Goal: Complete application form

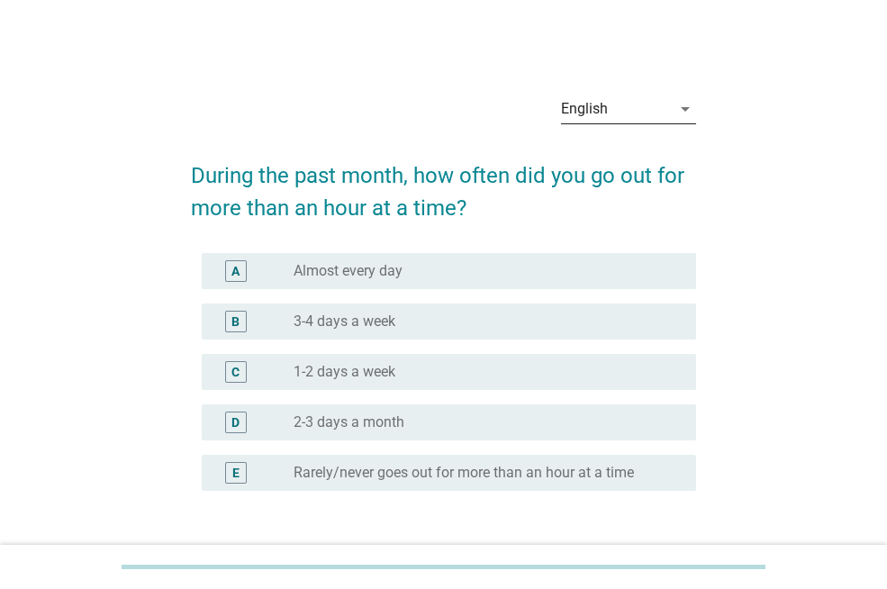
click at [603, 113] on div "English" at bounding box center [584, 109] width 47 height 16
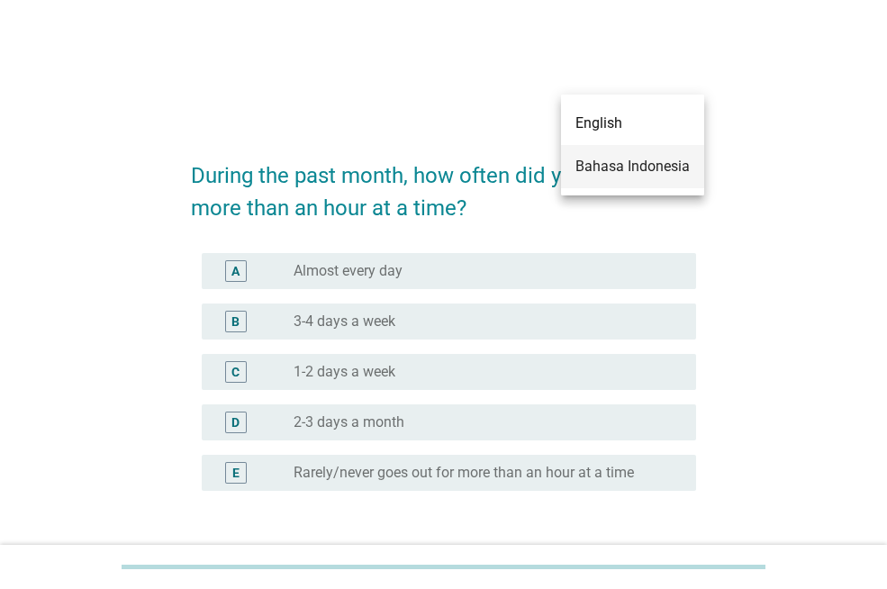
click at [621, 173] on div "Bahasa Indonesia" at bounding box center [632, 167] width 114 height 22
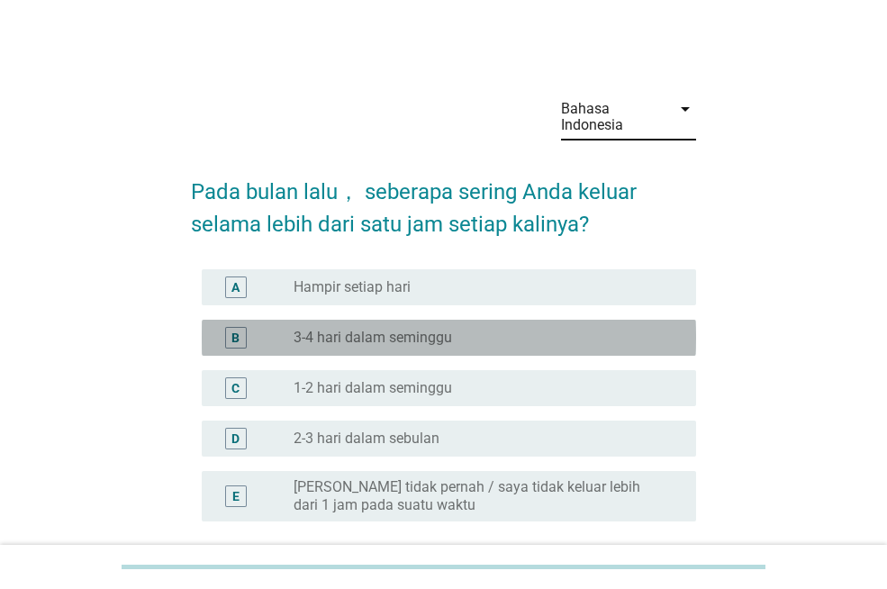
click at [451, 343] on label "3-4 hari dalam seminggu" at bounding box center [372, 338] width 158 height 18
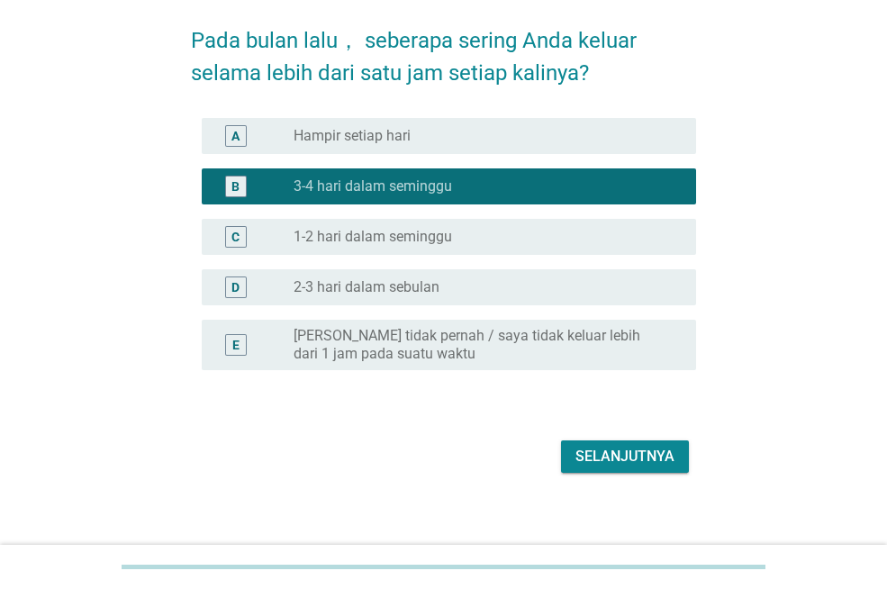
scroll to position [164, 0]
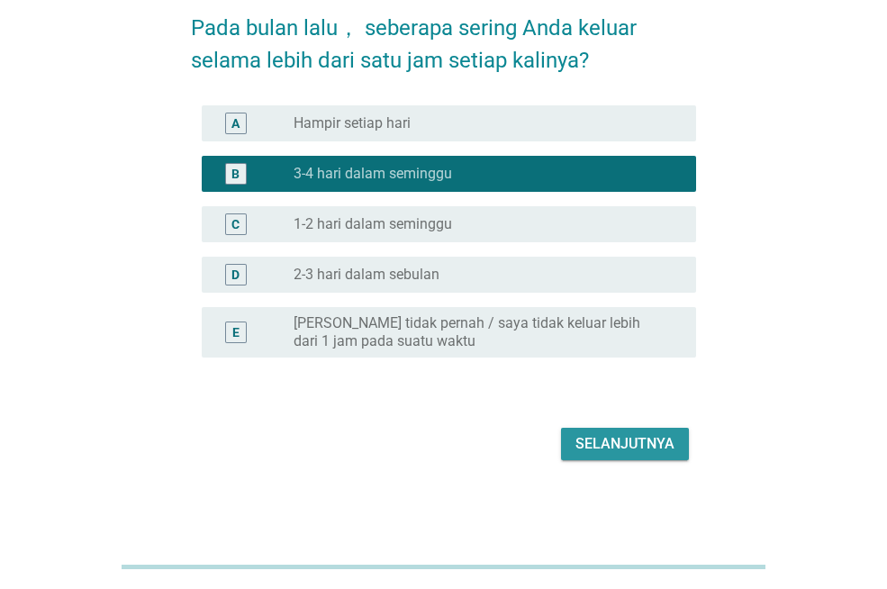
click at [641, 436] on div "Selanjutnya" at bounding box center [624, 444] width 99 height 22
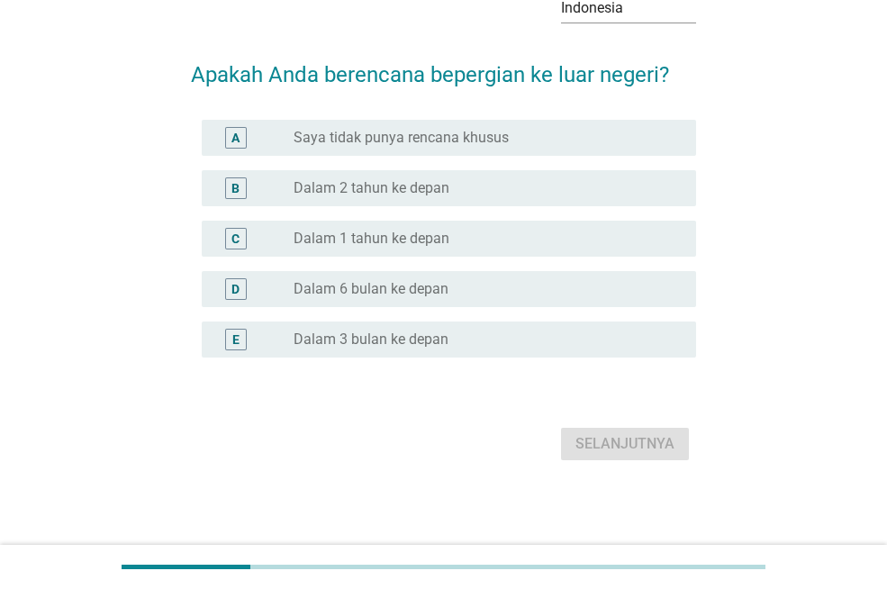
scroll to position [0, 0]
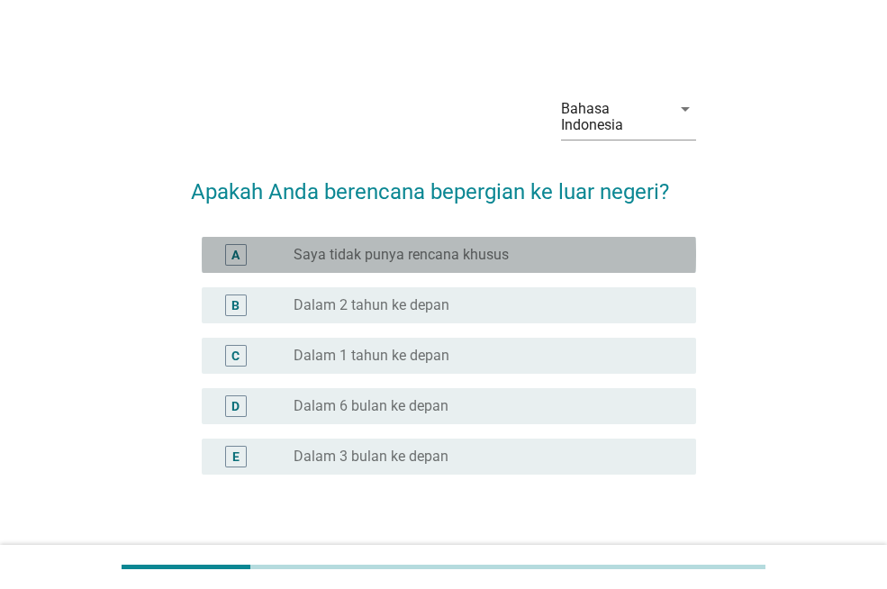
click at [407, 259] on label "Saya tidak punya rencana khusus" at bounding box center [400, 255] width 215 height 18
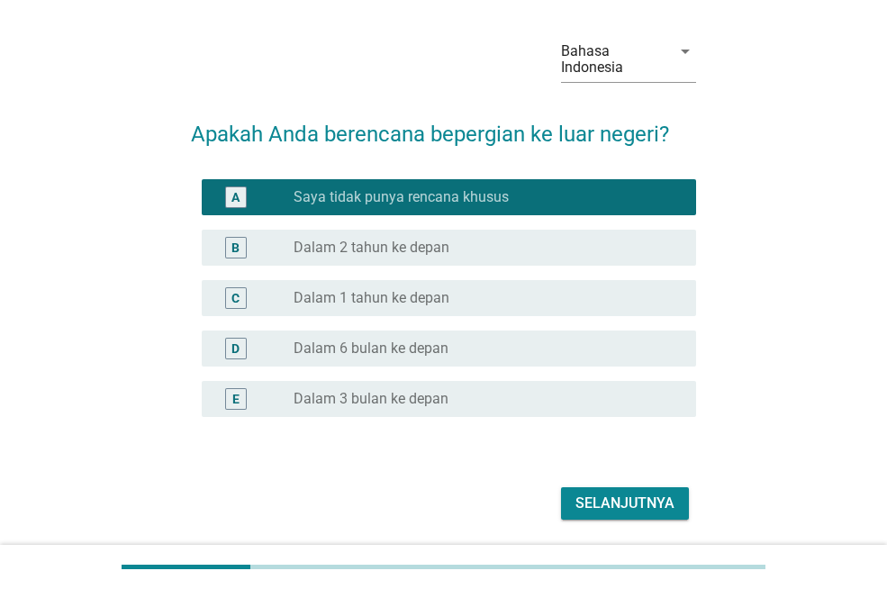
scroll to position [117, 0]
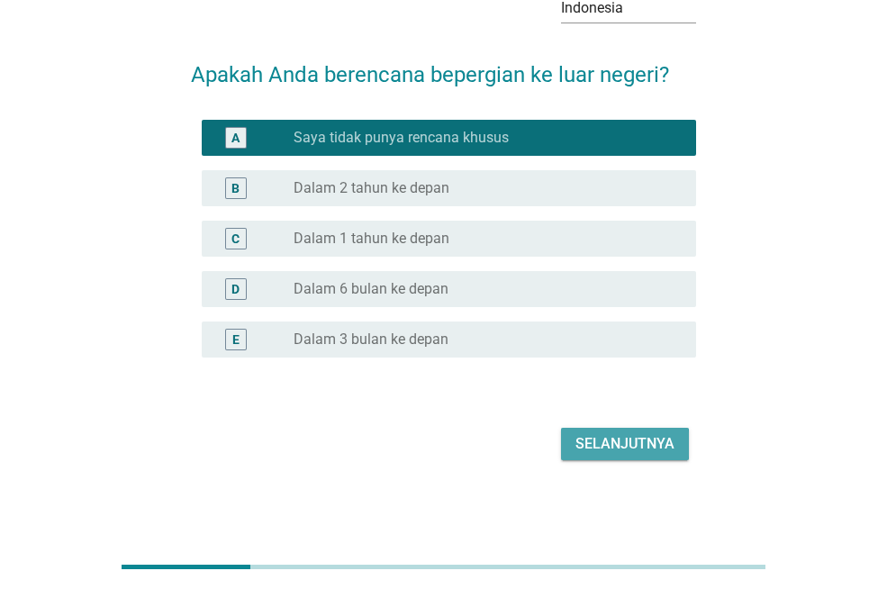
click at [574, 447] on button "Selanjutnya" at bounding box center [625, 444] width 128 height 32
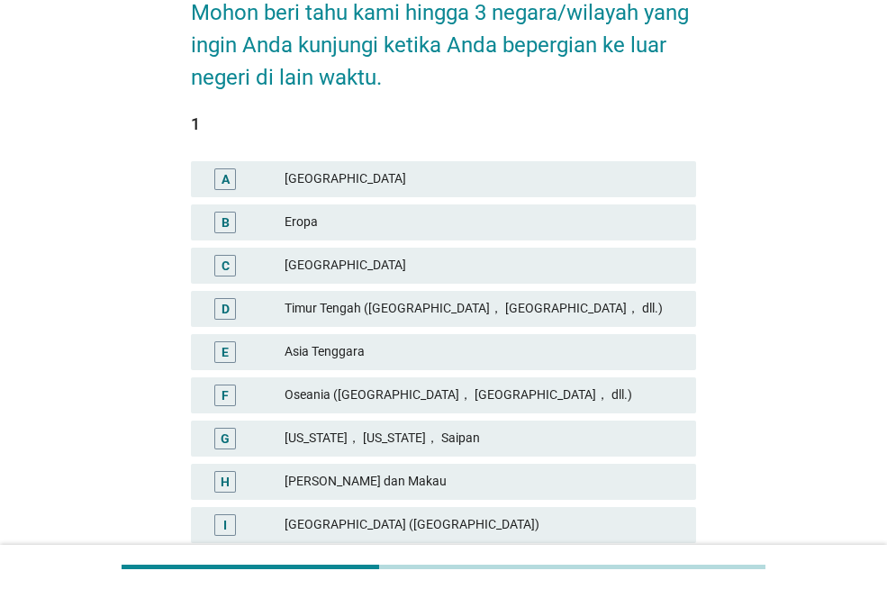
scroll to position [180, 0]
click at [372, 356] on div "Asia Tenggara" at bounding box center [482, 351] width 397 height 22
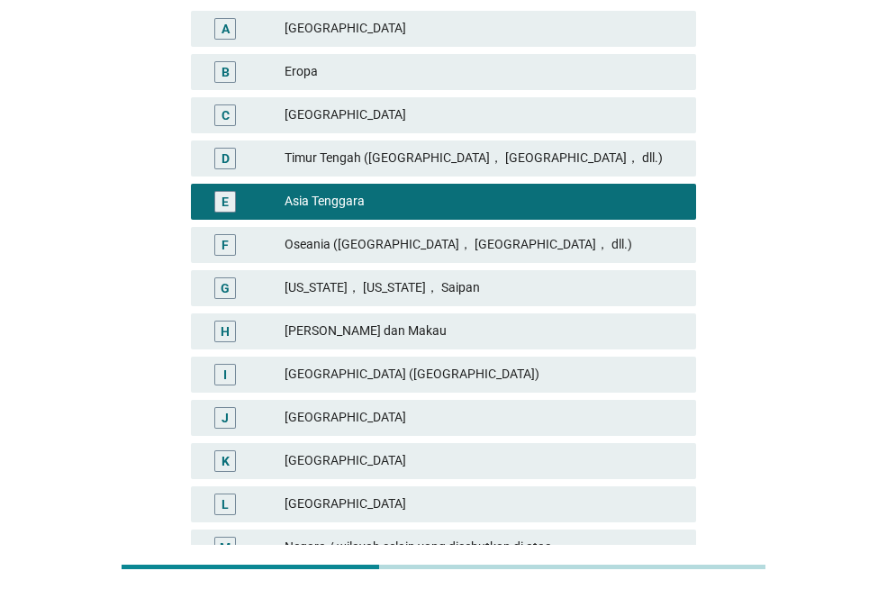
scroll to position [141, 0]
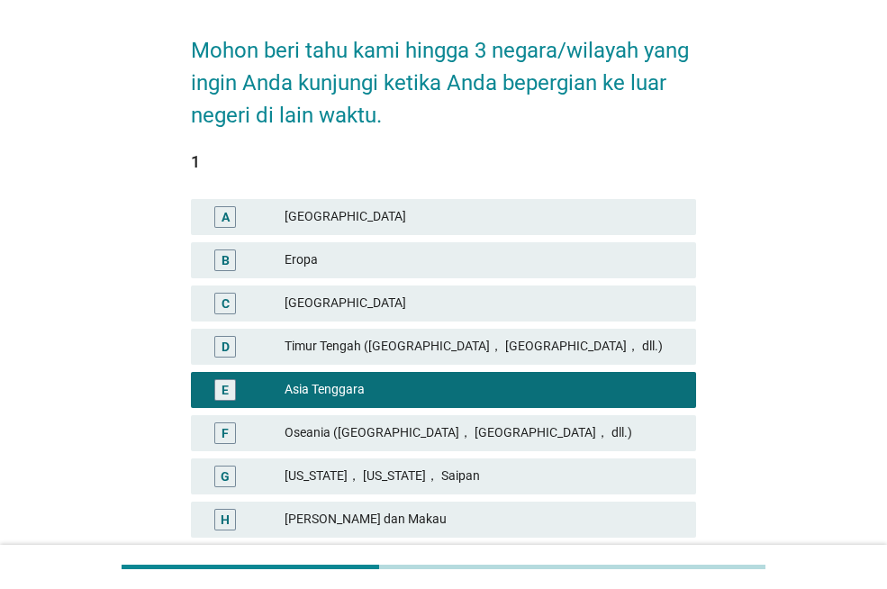
click at [352, 261] on div "Eropa" at bounding box center [482, 260] width 397 height 22
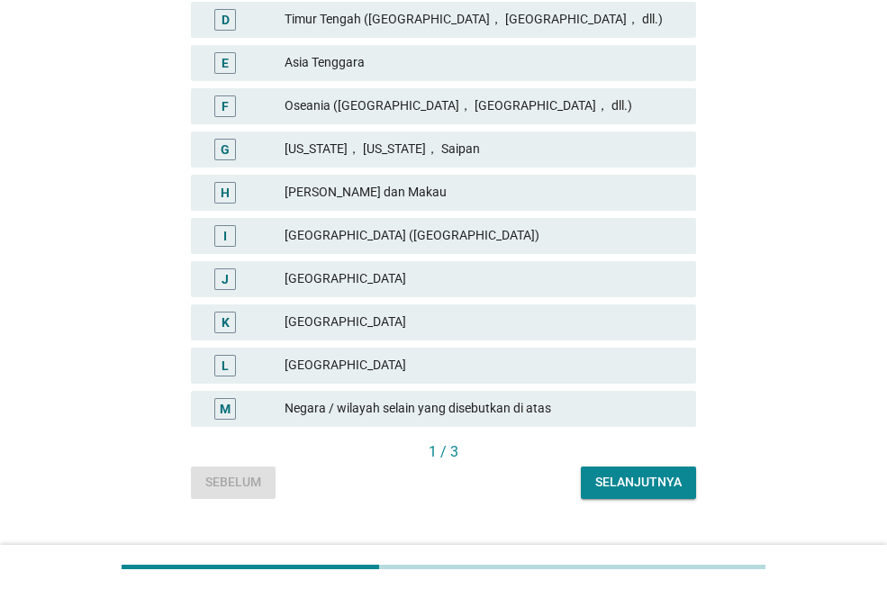
scroll to position [501, 0]
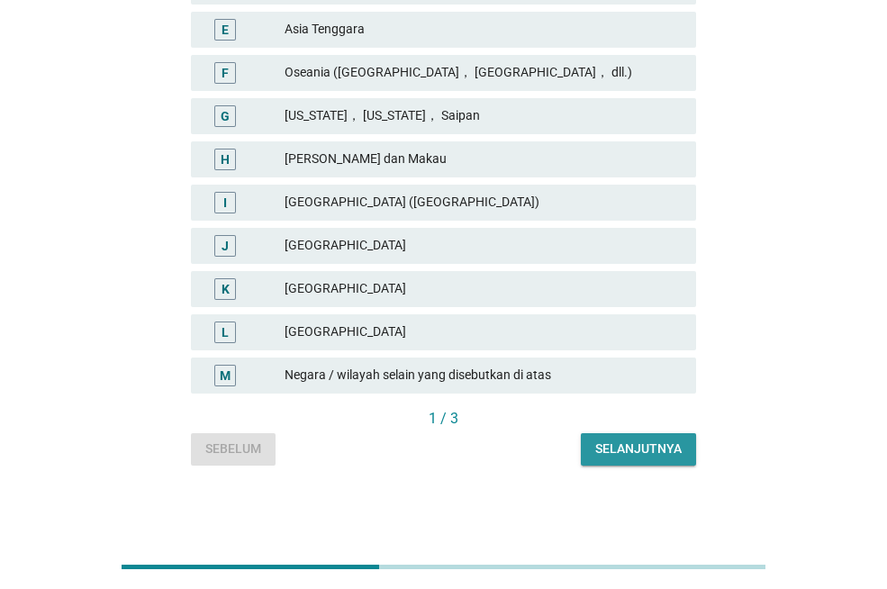
click at [597, 443] on div "Selanjutnya" at bounding box center [638, 448] width 86 height 19
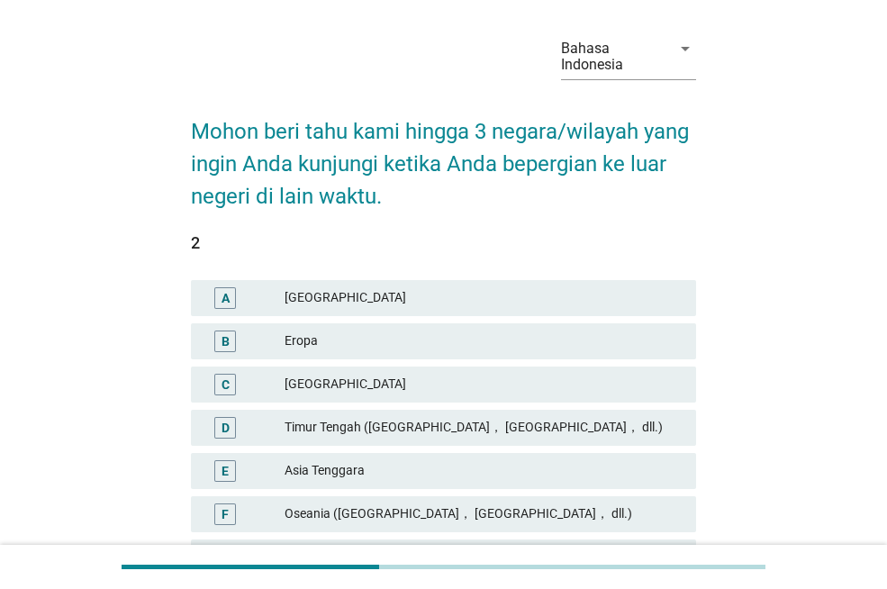
scroll to position [90, 0]
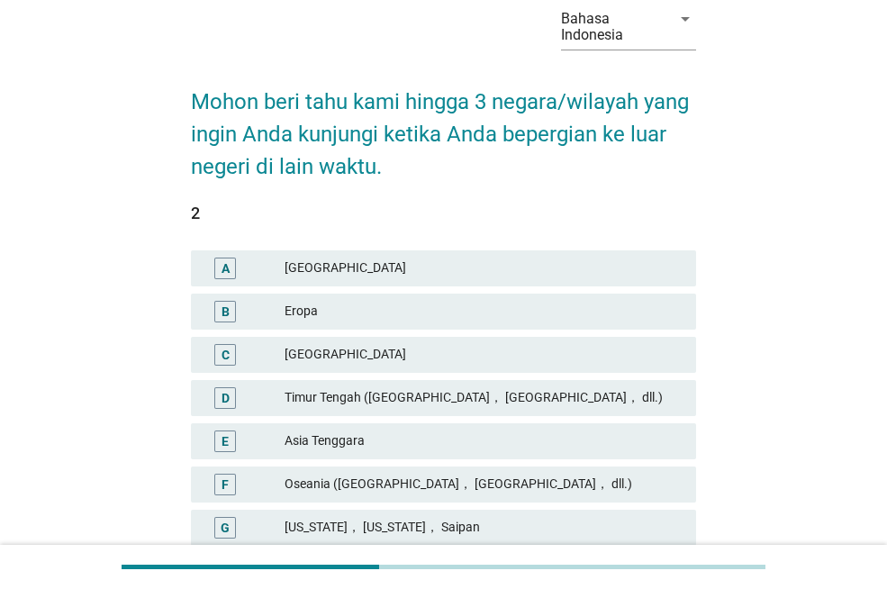
click at [345, 450] on div "Asia Tenggara" at bounding box center [482, 441] width 397 height 22
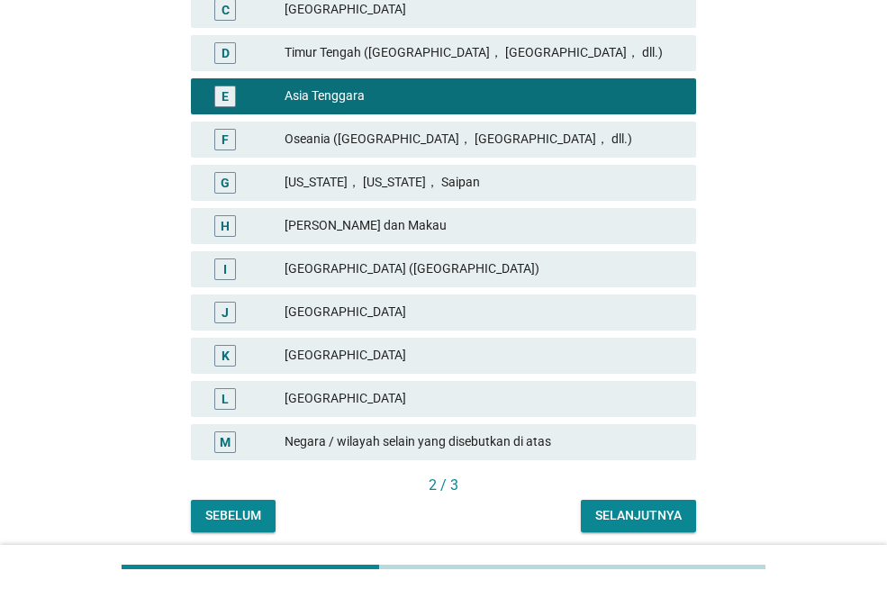
scroll to position [501, 0]
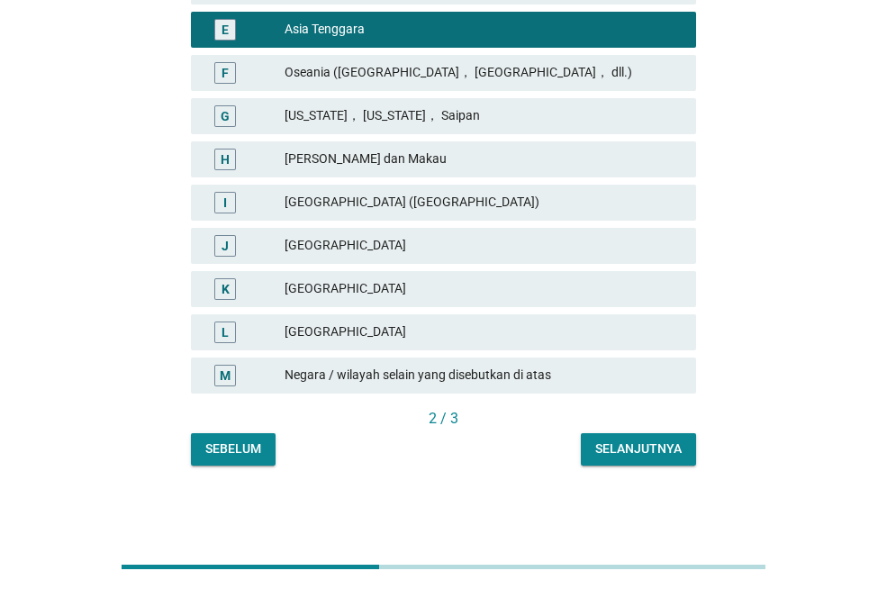
click at [655, 441] on div "Selanjutnya" at bounding box center [638, 448] width 86 height 19
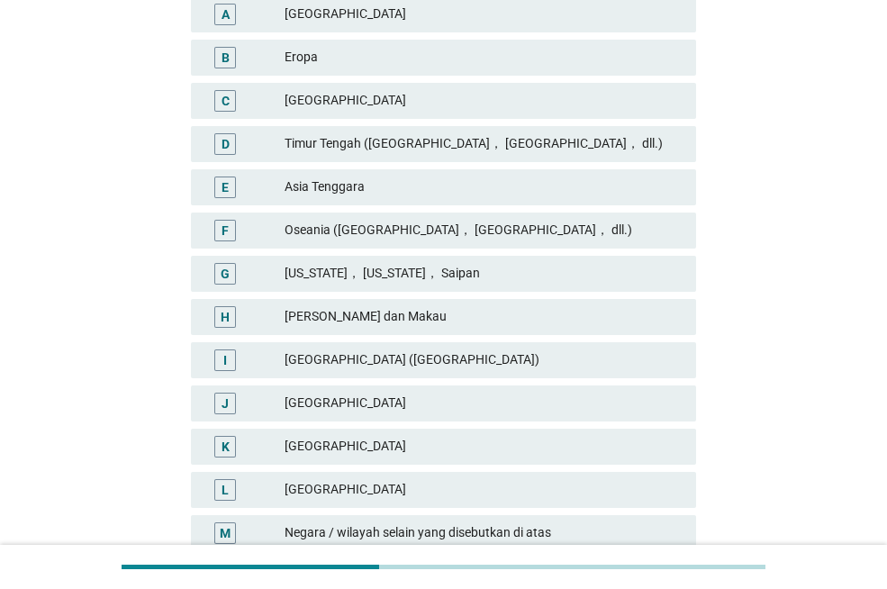
scroll to position [360, 0]
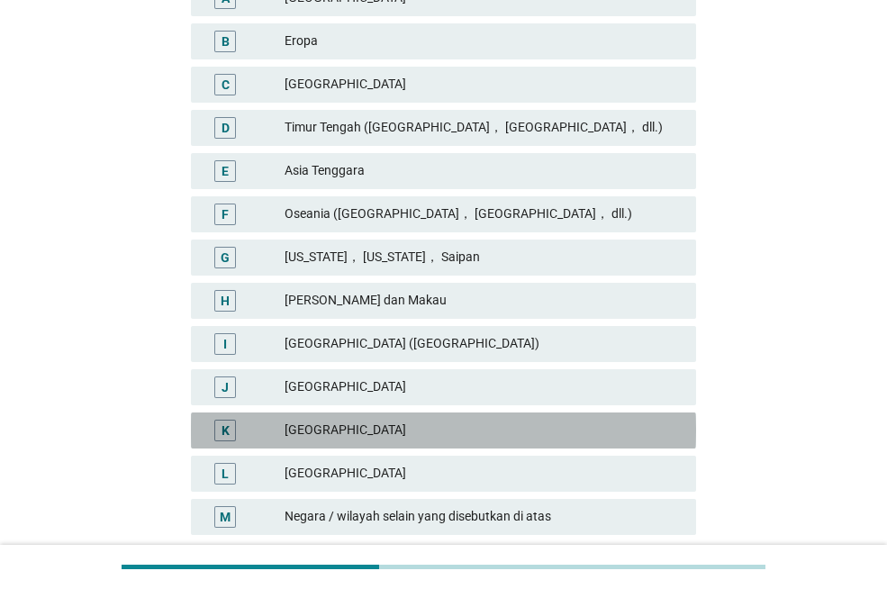
click at [343, 416] on div "K [GEOGRAPHIC_DATA]" at bounding box center [443, 430] width 505 height 36
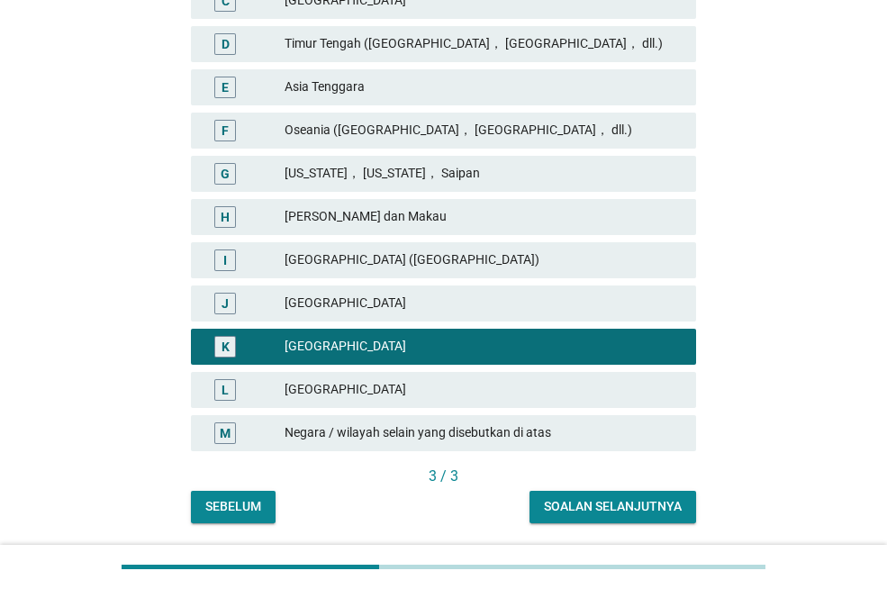
scroll to position [501, 0]
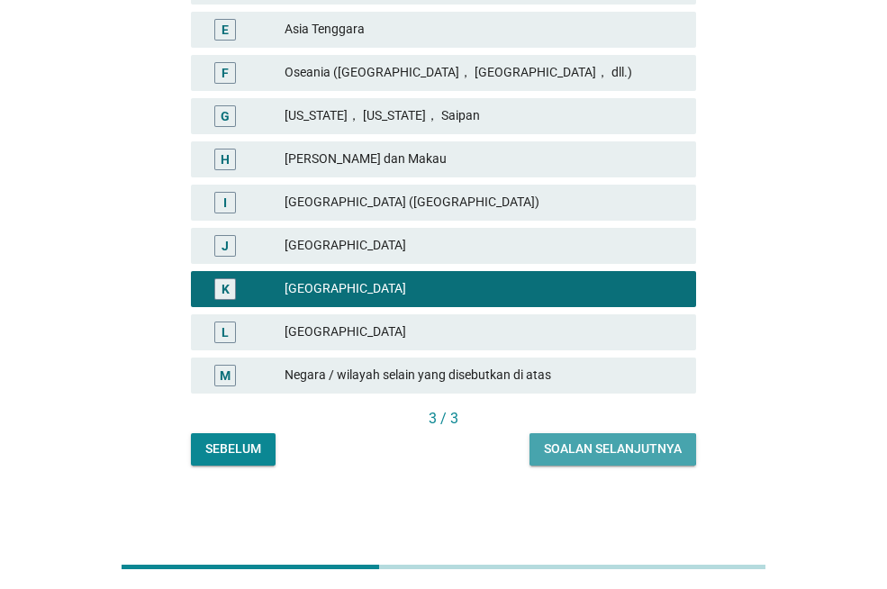
click at [571, 438] on button "Soalan selanjutnya" at bounding box center [612, 449] width 167 height 32
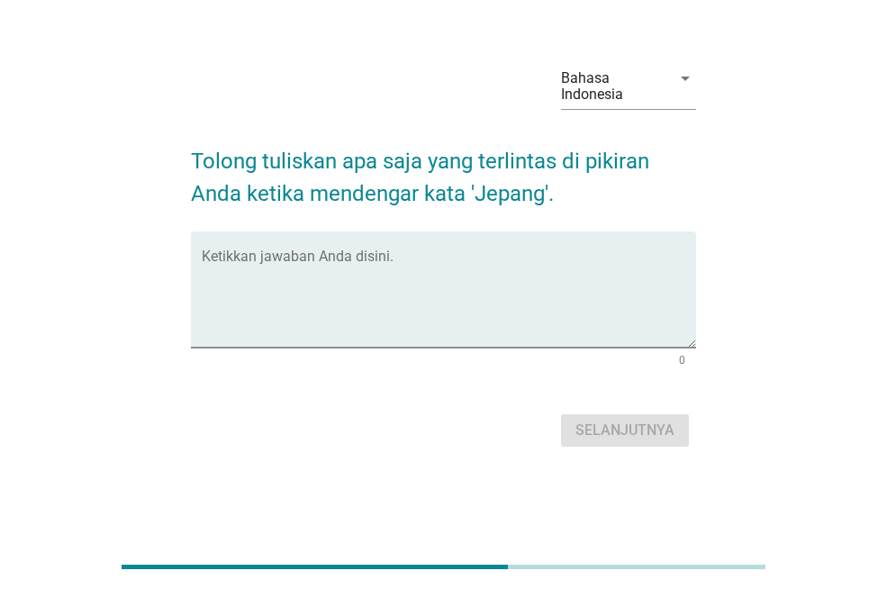
scroll to position [0, 0]
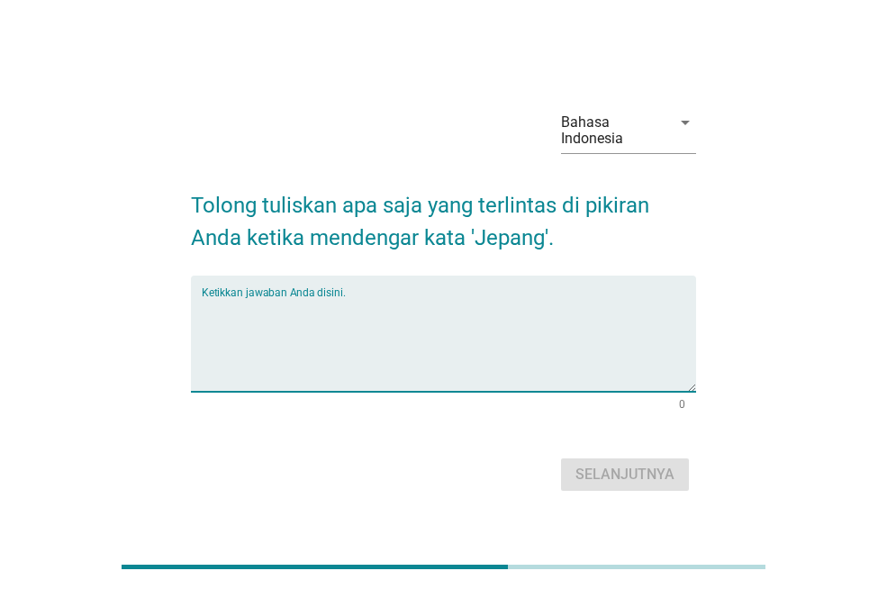
click at [449, 299] on textarea "Ketikkan jawaban Anda disini." at bounding box center [449, 344] width 494 height 95
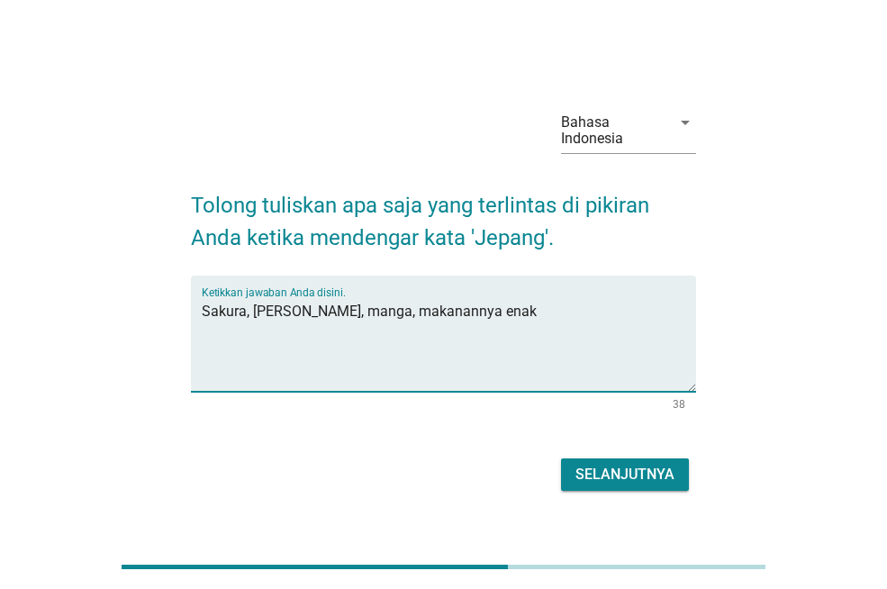
type textarea "Sakura, [PERSON_NAME], manga, makanannya enak"
click at [591, 480] on div "Selanjutnya" at bounding box center [624, 475] width 99 height 22
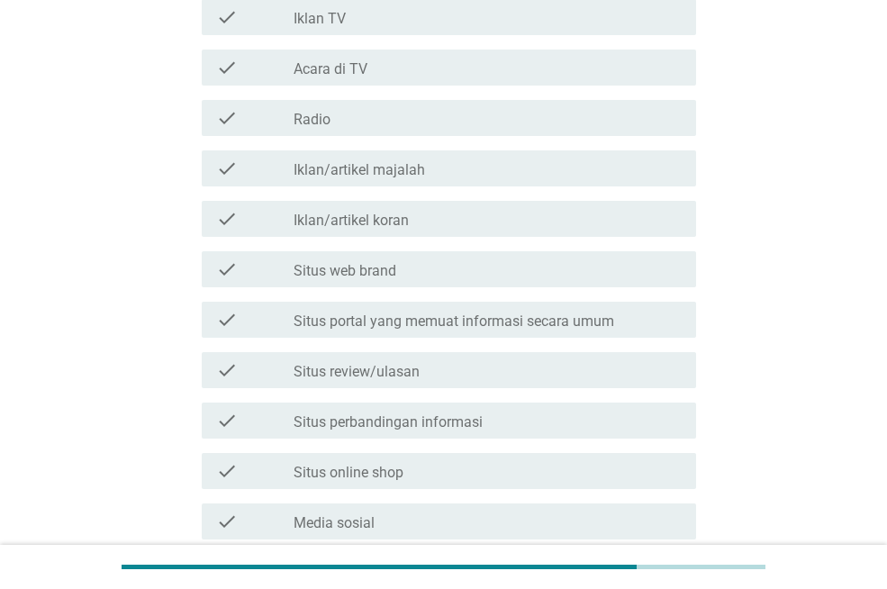
scroll to position [360, 0]
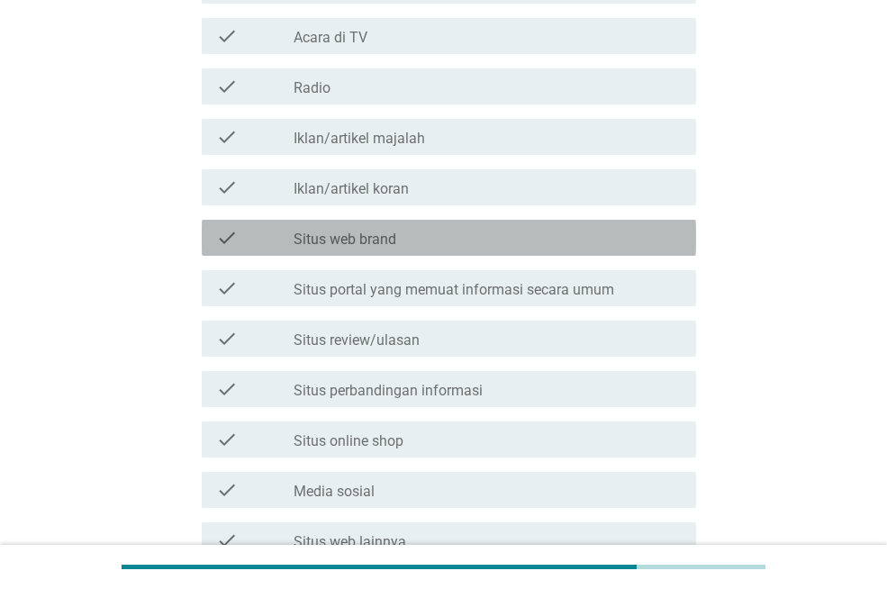
click at [319, 239] on label "Situs web brand" at bounding box center [344, 239] width 103 height 18
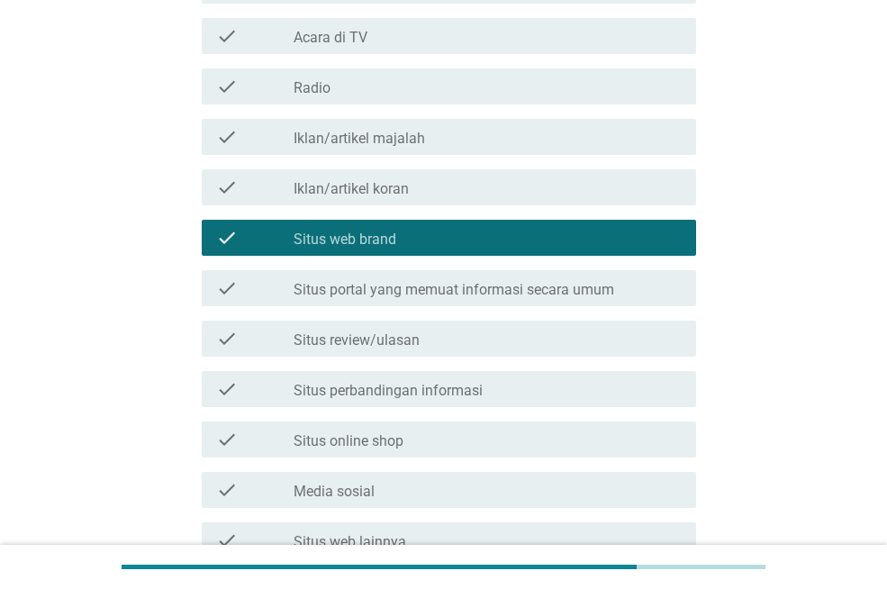
click at [337, 292] on label "Situs portal yang memuat informasi secara umum" at bounding box center [453, 290] width 320 height 18
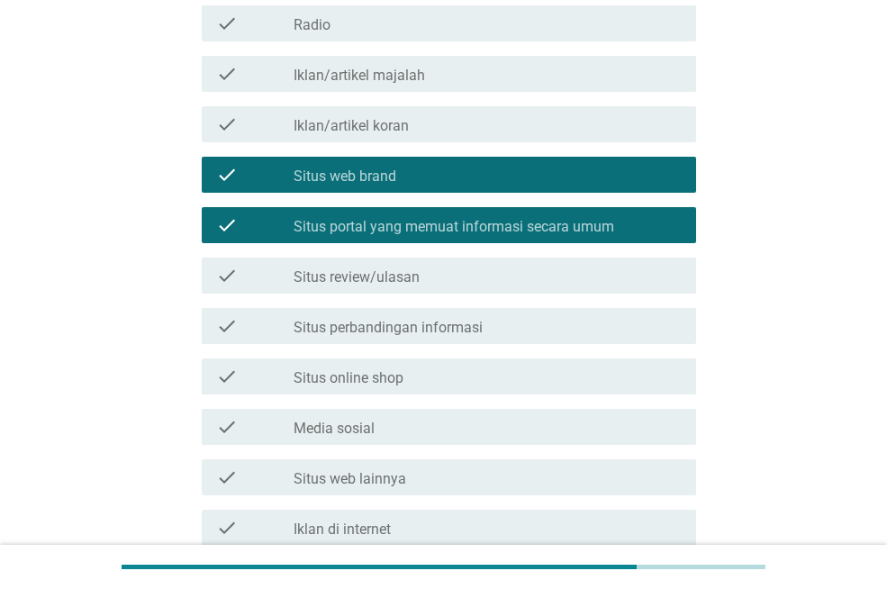
scroll to position [540, 0]
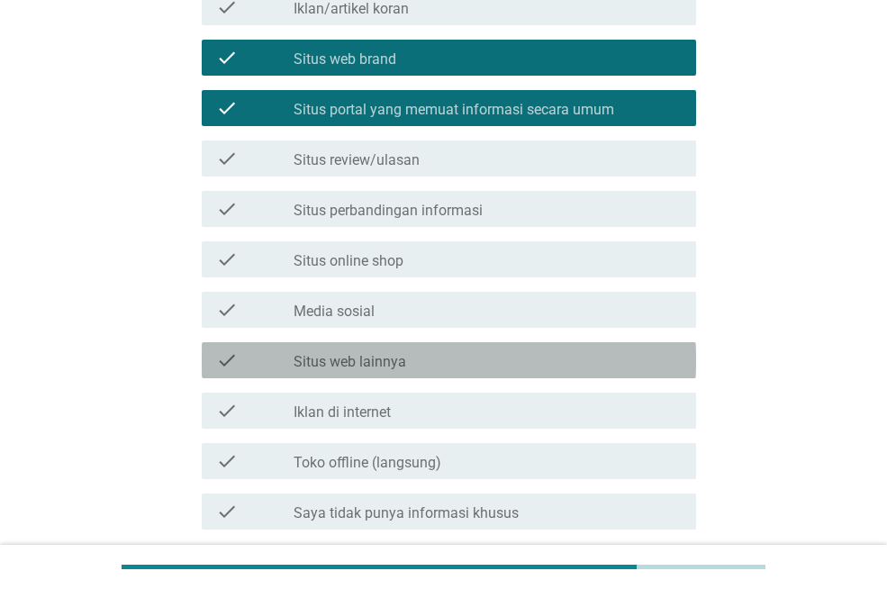
click at [324, 356] on label "Situs web lainnya" at bounding box center [349, 362] width 113 height 18
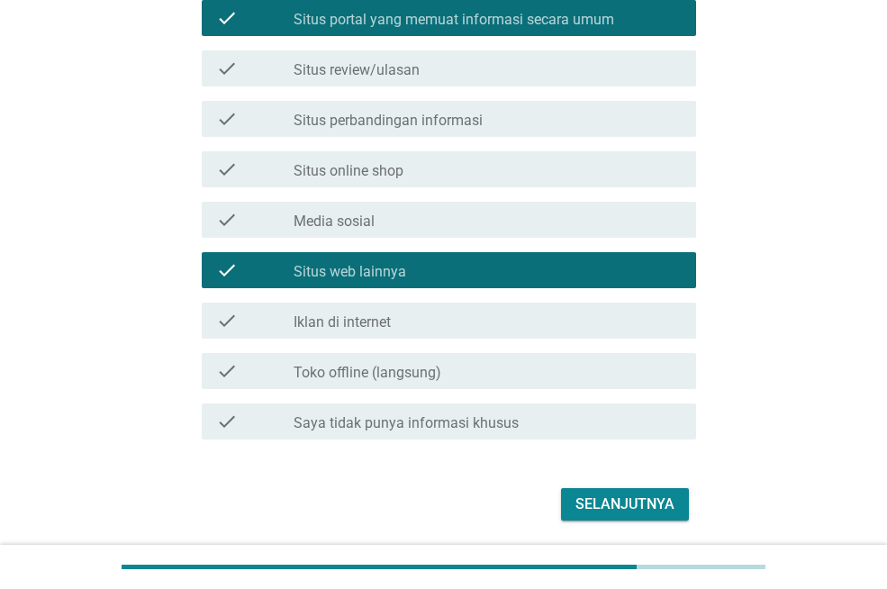
scroll to position [690, 0]
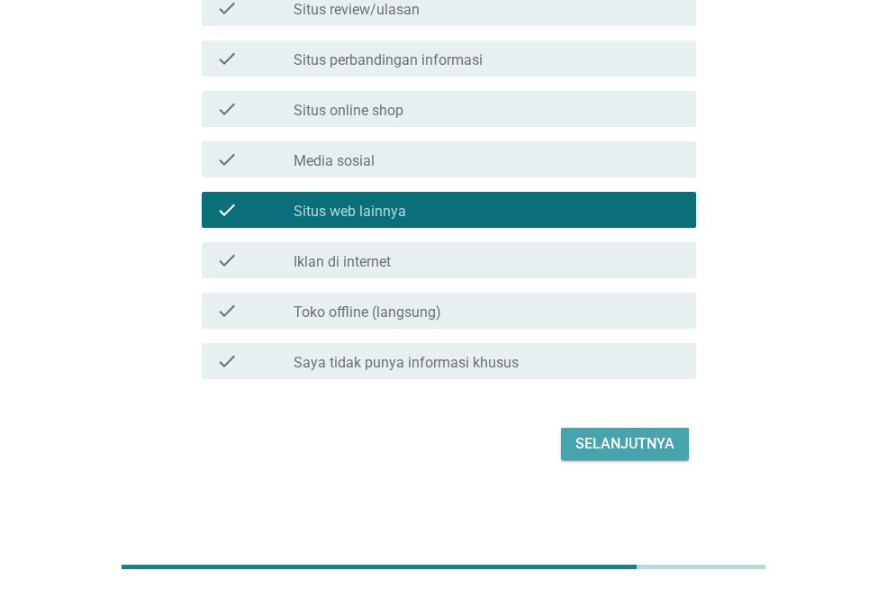
click at [625, 448] on div "Selanjutnya" at bounding box center [624, 444] width 99 height 22
